Goal: Information Seeking & Learning: Learn about a topic

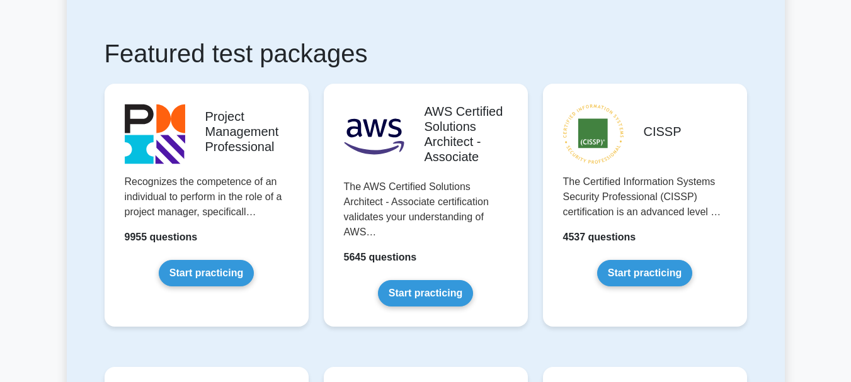
scroll to position [269, 0]
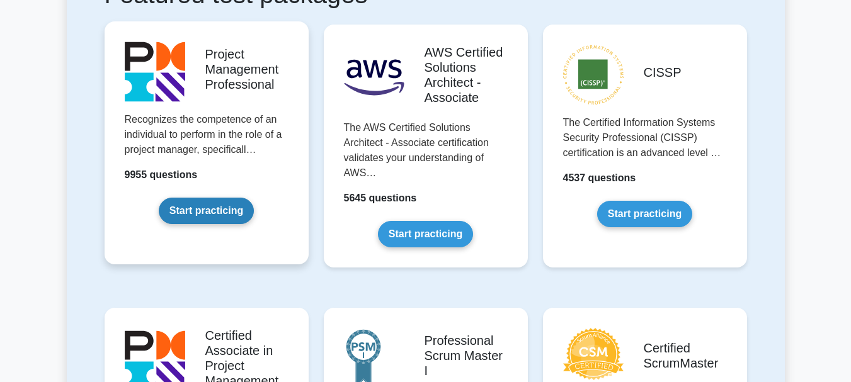
click at [213, 210] on link "Start practicing" at bounding box center [206, 211] width 95 height 26
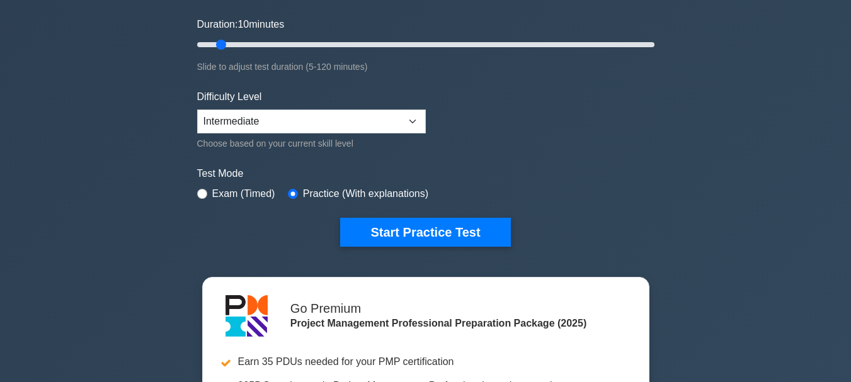
scroll to position [96, 0]
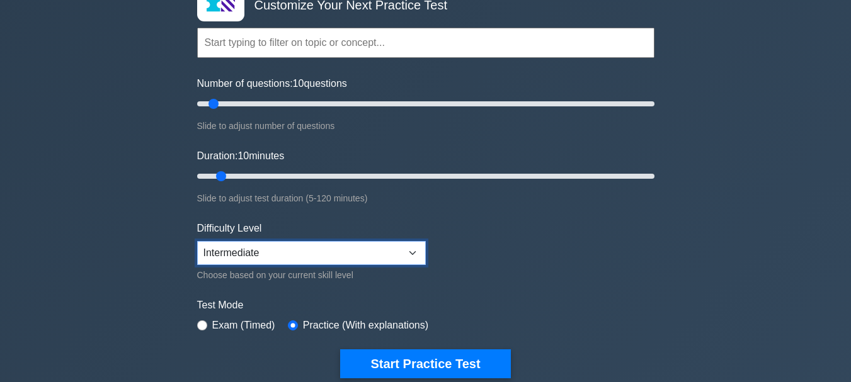
click at [409, 249] on select "Beginner Intermediate Expert" at bounding box center [311, 253] width 229 height 24
select select "expert"
click at [197, 241] on select "Beginner Intermediate Expert" at bounding box center [311, 253] width 229 height 24
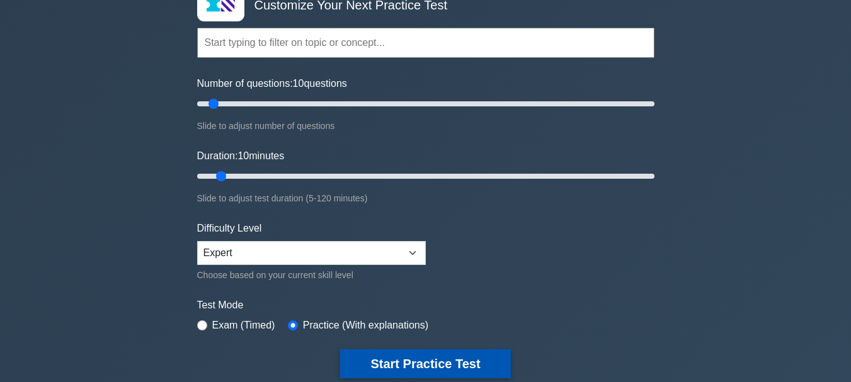
click at [448, 362] on button "Start Practice Test" at bounding box center [425, 363] width 170 height 29
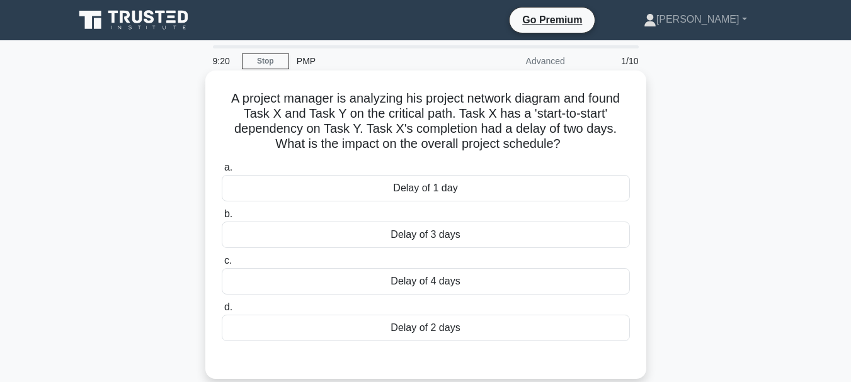
click at [429, 193] on div "Delay of 1 day" at bounding box center [426, 188] width 408 height 26
click at [222, 172] on input "a. Delay of 1 day" at bounding box center [222, 168] width 0 height 8
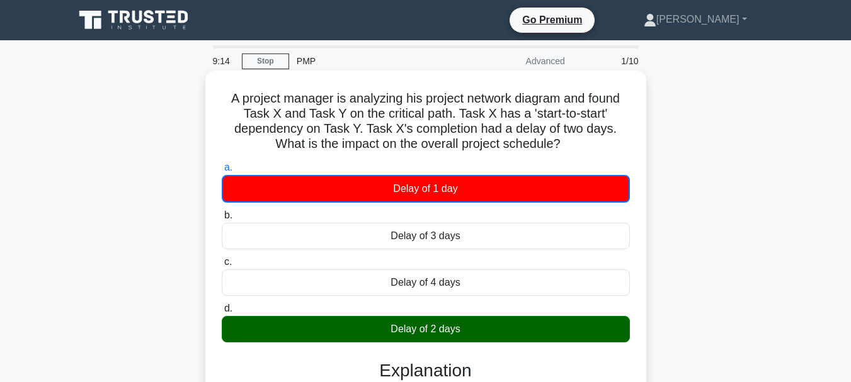
click at [421, 234] on div "Delay of 3 days" at bounding box center [426, 236] width 408 height 26
click at [222, 220] on input "[PERSON_NAME] of 3 days" at bounding box center [222, 216] width 0 height 8
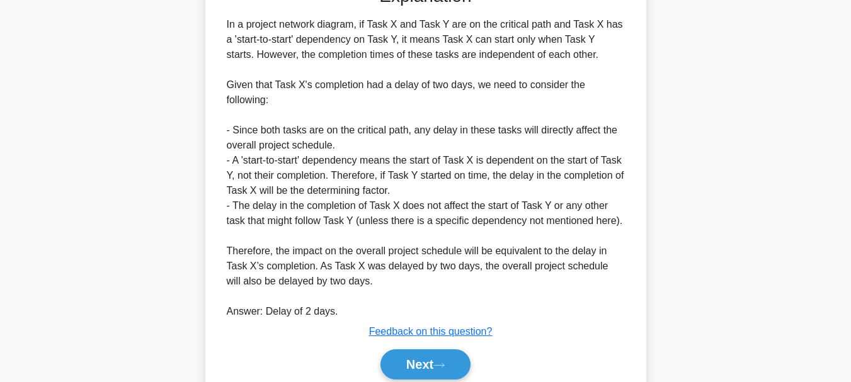
scroll to position [411, 0]
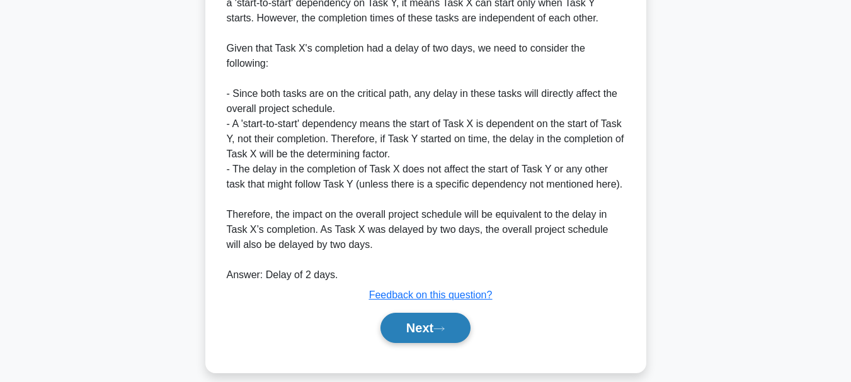
click at [423, 323] on button "Next" at bounding box center [425, 328] width 90 height 30
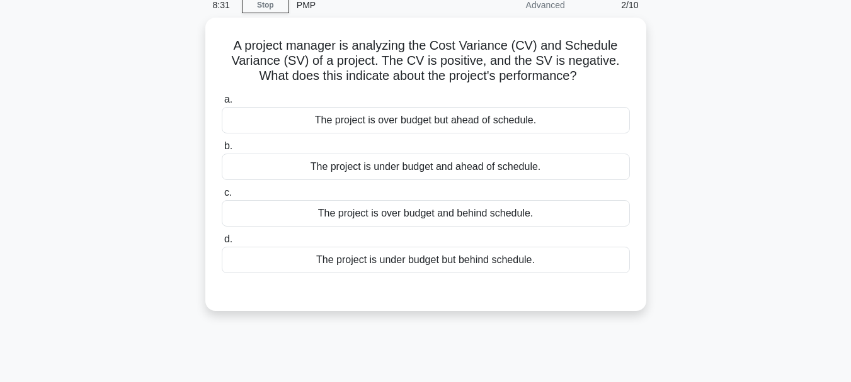
scroll to position [43, 0]
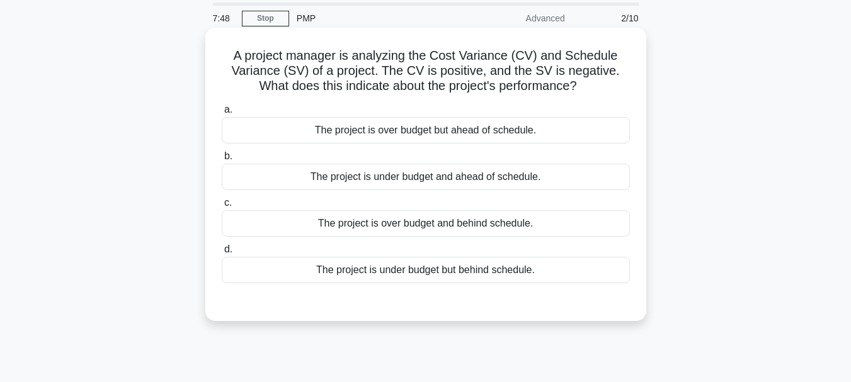
click at [460, 133] on div "The project is over budget but ahead of schedule." at bounding box center [426, 130] width 408 height 26
click at [249, 133] on div "The project is over budget but ahead of schedule." at bounding box center [426, 130] width 408 height 26
click at [222, 114] on input "a. The project is over budget but ahead of schedule." at bounding box center [222, 110] width 0 height 8
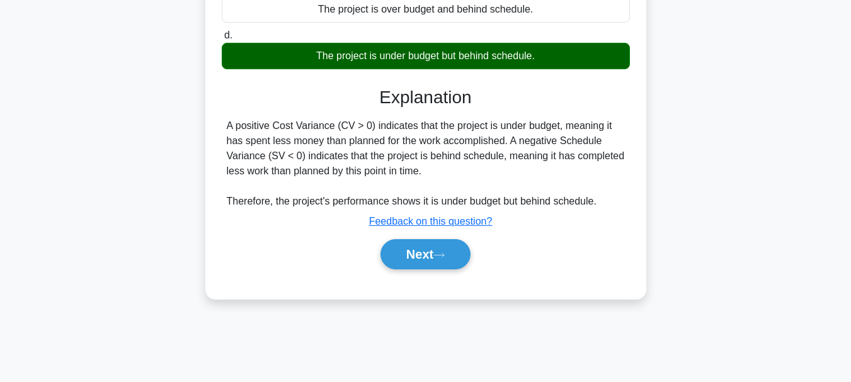
scroll to position [298, 0]
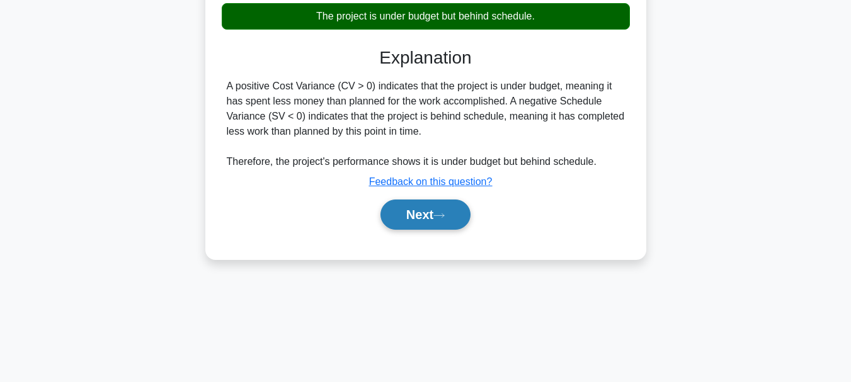
click at [411, 215] on button "Next" at bounding box center [425, 215] width 90 height 30
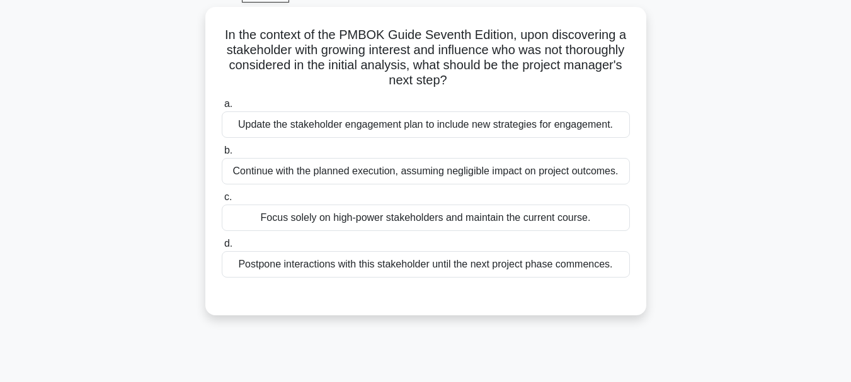
scroll to position [59, 0]
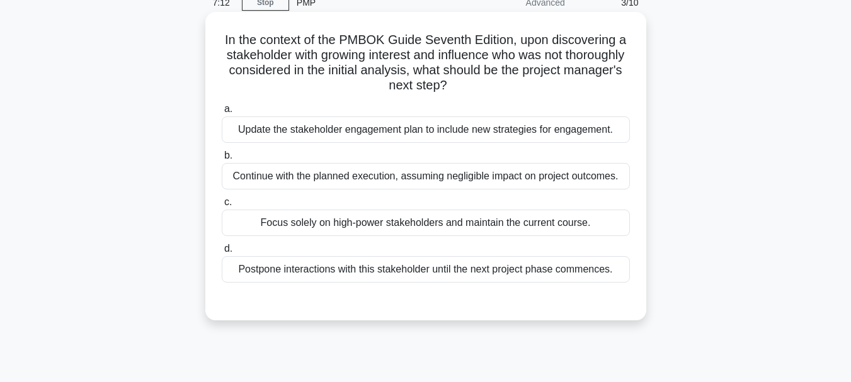
click at [387, 133] on div "Update the stakeholder engagement plan to include new strategies for engagement." at bounding box center [426, 129] width 408 height 26
click at [222, 113] on input "a. Update the stakeholder engagement plan to include new strategies for engagem…" at bounding box center [222, 109] width 0 height 8
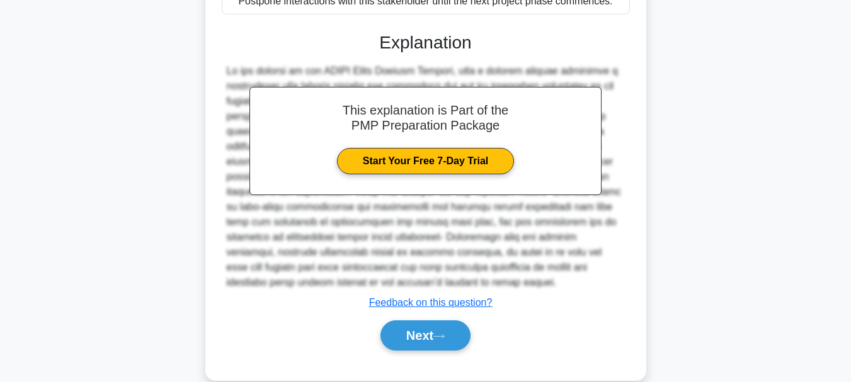
scroll to position [336, 0]
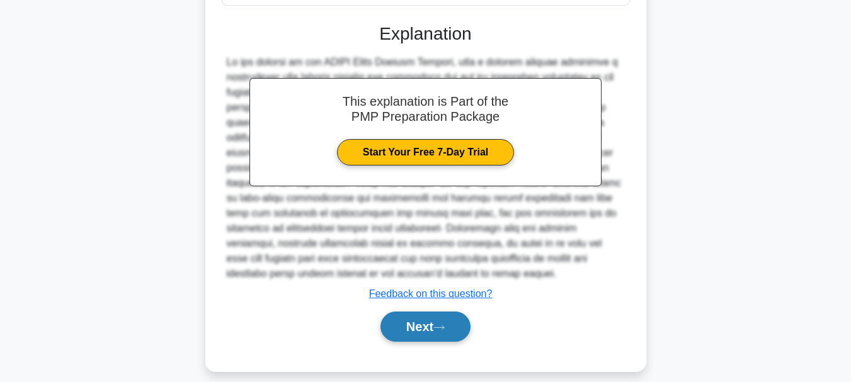
click at [411, 327] on button "Next" at bounding box center [425, 327] width 90 height 30
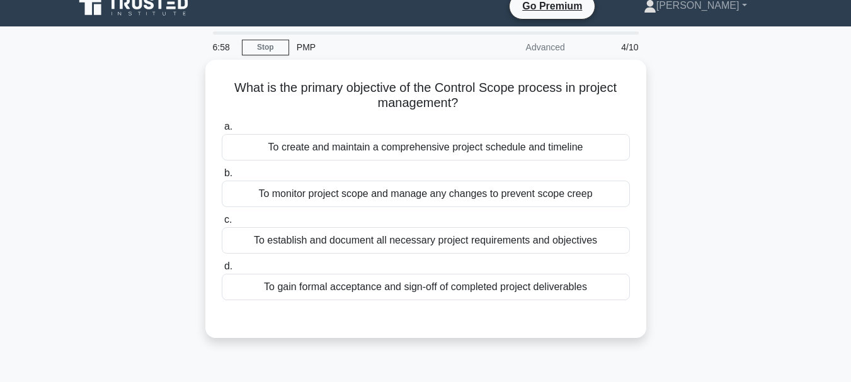
scroll to position [0, 0]
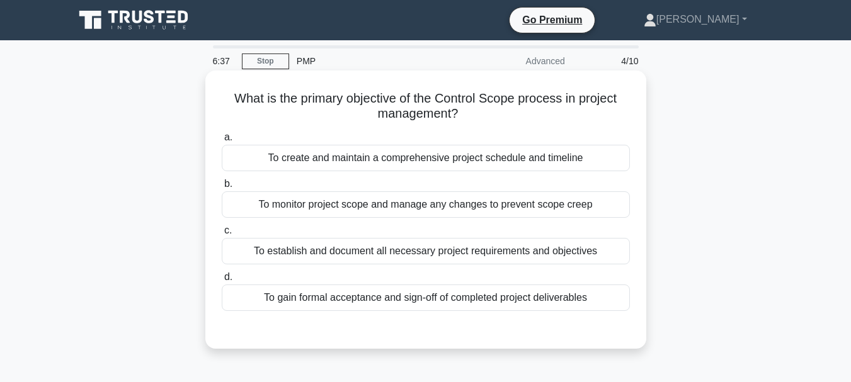
click at [339, 206] on div "To monitor project scope and manage any changes to prevent scope creep" at bounding box center [426, 204] width 408 height 26
click at [222, 188] on input "b. To monitor project scope and manage any changes to prevent scope creep" at bounding box center [222, 184] width 0 height 8
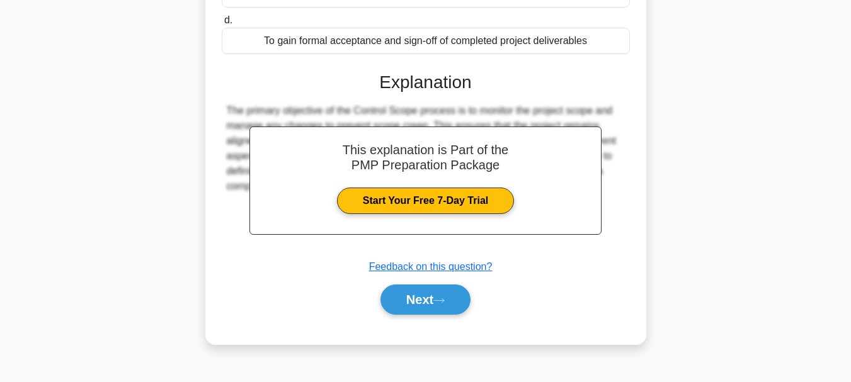
scroll to position [298, 0]
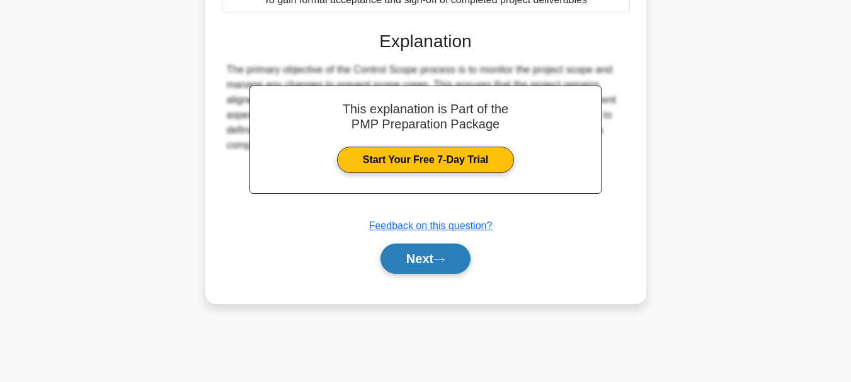
click at [417, 262] on button "Next" at bounding box center [425, 259] width 90 height 30
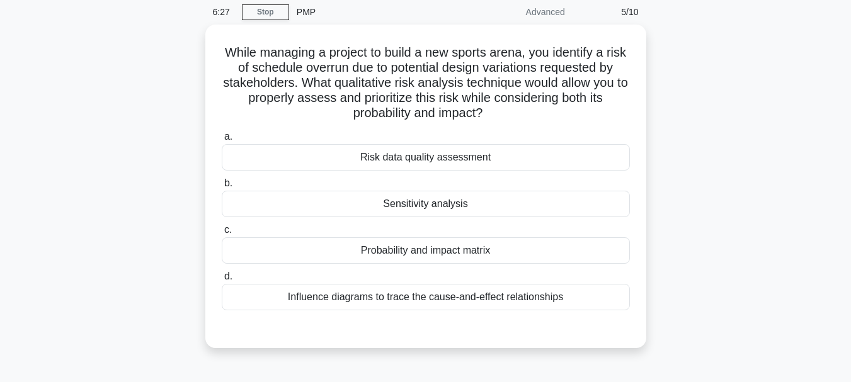
scroll to position [0, 0]
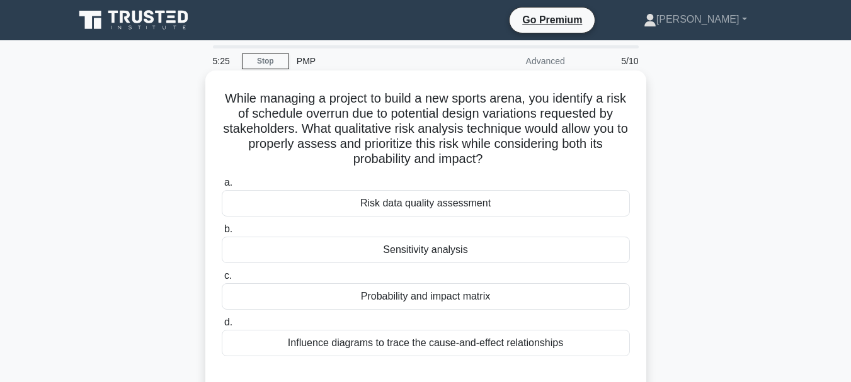
click at [378, 298] on div "Probability and impact matrix" at bounding box center [426, 296] width 408 height 26
click at [222, 280] on input "c. Probability and impact matrix" at bounding box center [222, 276] width 0 height 8
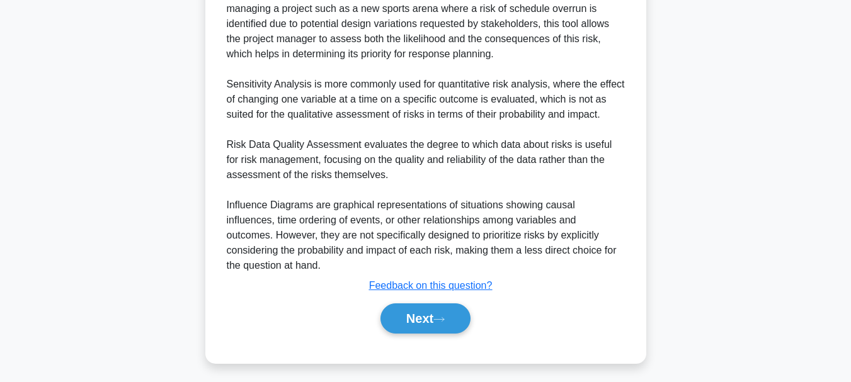
scroll to position [440, 0]
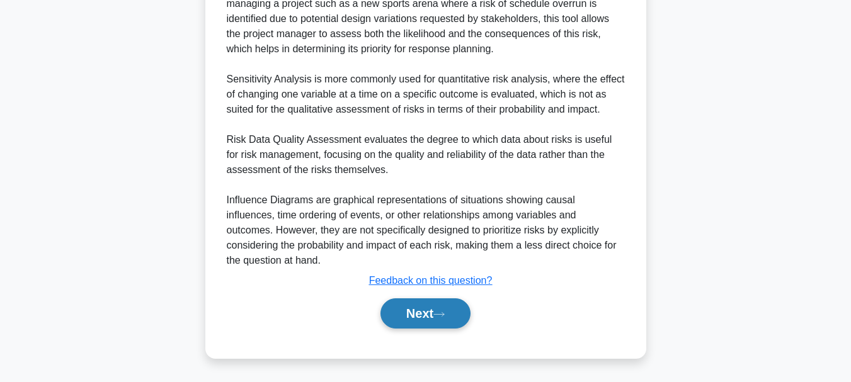
click at [411, 314] on button "Next" at bounding box center [425, 313] width 90 height 30
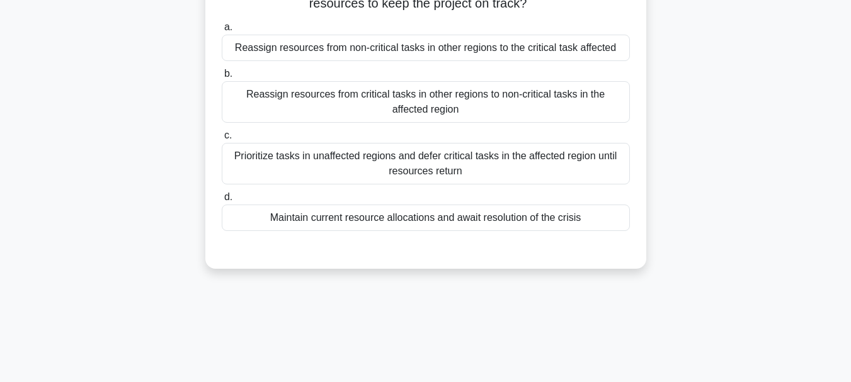
scroll to position [110, 0]
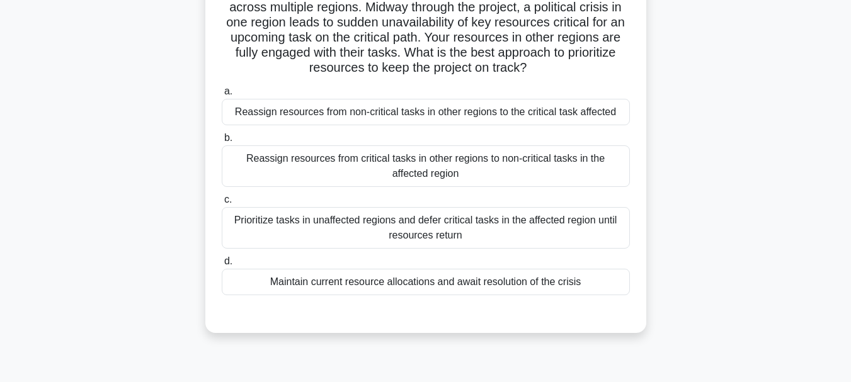
drag, startPoint x: 841, startPoint y: 129, endPoint x: 843, endPoint y: 111, distance: 18.4
click at [843, 111] on main "3:35 Stop PMP Advanced 6/10 You are managing a project with team members and re…" at bounding box center [425, 251] width 851 height 640
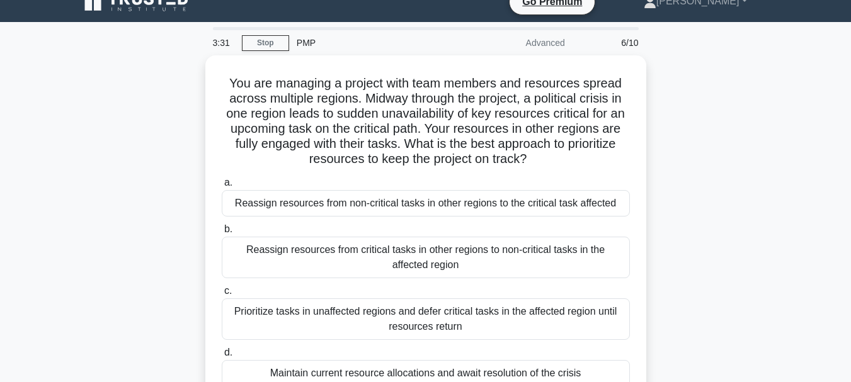
scroll to position [6, 0]
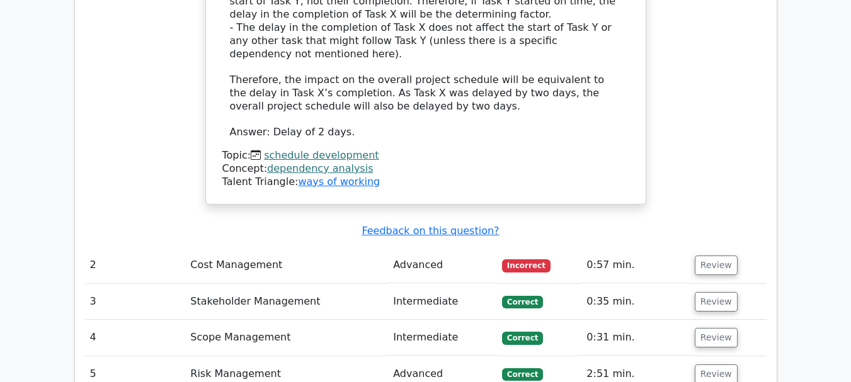
scroll to position [1574, 0]
